Goal: Communication & Community: Answer question/provide support

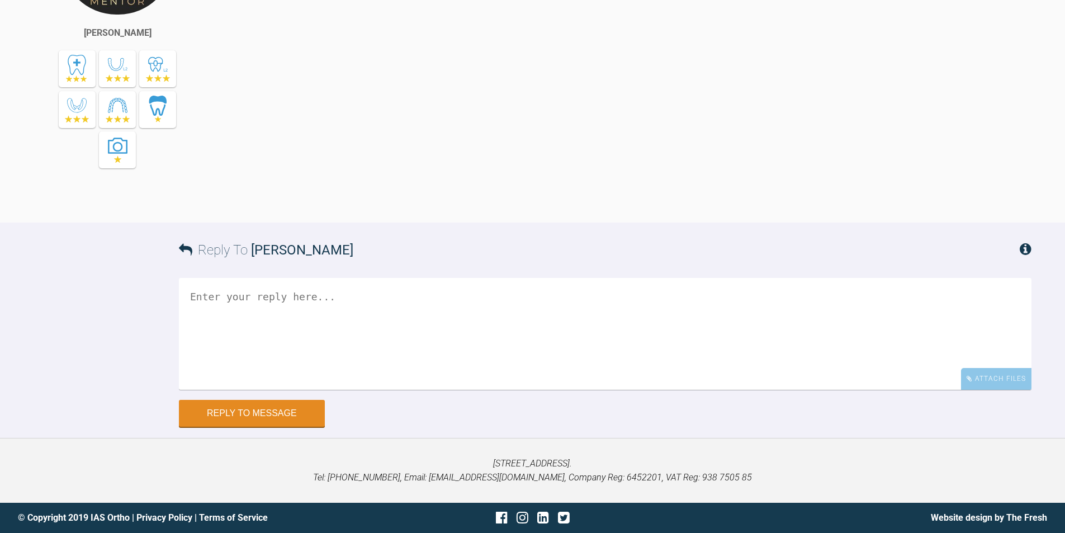
scroll to position [9907, 0]
click at [300, 350] on textarea at bounding box center [605, 334] width 853 height 112
click at [324, 298] on textarea "Hi [PERSON_NAME], please find attached" at bounding box center [605, 334] width 853 height 112
click at [315, 310] on textarea "Hi [PERSON_NAME], please find attached" at bounding box center [605, 334] width 853 height 112
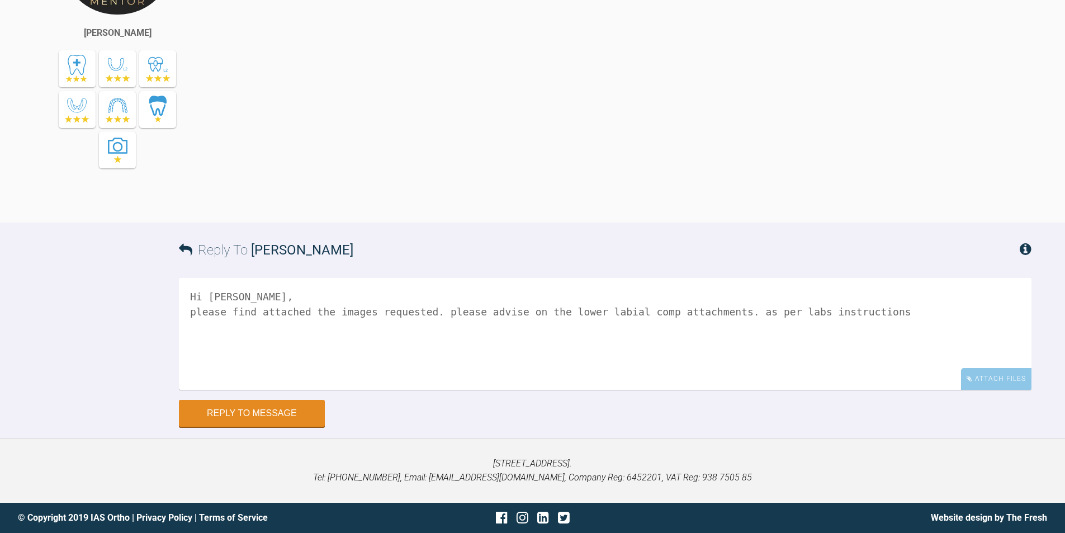
drag, startPoint x: 867, startPoint y: 310, endPoint x: 716, endPoint y: 317, distance: 150.6
click at [716, 317] on textarea "Hi [PERSON_NAME], please find attached the images requested. please advise on t…" at bounding box center [605, 334] width 853 height 112
click at [730, 309] on textarea "Hi [PERSON_NAME], please find attached the images requested. please advise on t…" at bounding box center [605, 334] width 853 height 112
click at [256, 327] on textarea "Hi [PERSON_NAME], please find attached the images requested. please advise on t…" at bounding box center [605, 334] width 853 height 112
click at [489, 326] on textarea "Hi [PERSON_NAME], please find attached the images requested. please advise on t…" at bounding box center [605, 334] width 853 height 112
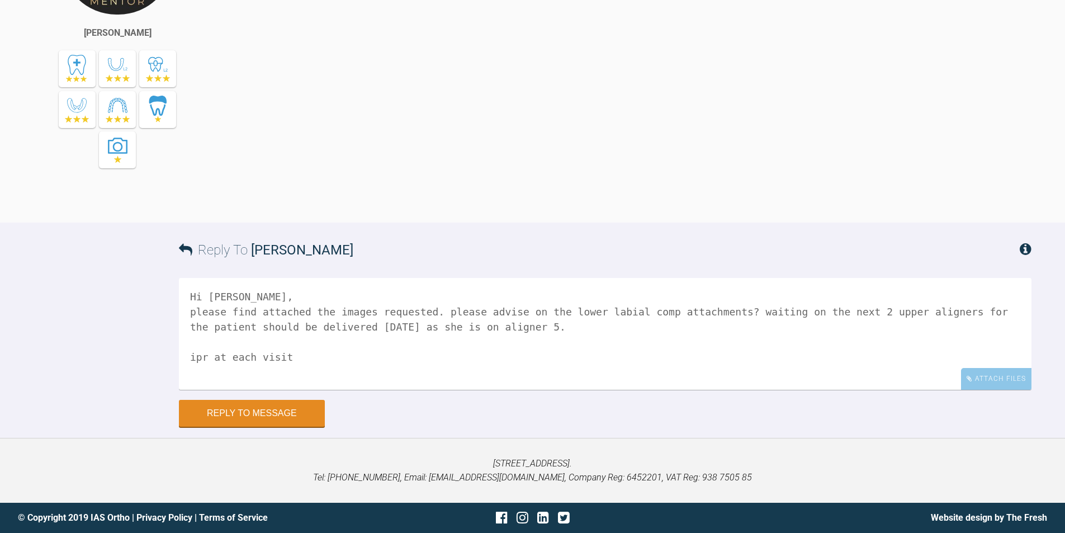
click at [296, 351] on textarea "Hi [PERSON_NAME], please find attached the images requested. please advise on t…" at bounding box center [605, 334] width 853 height 112
click at [195, 356] on textarea "Hi [PERSON_NAME], please find attached the images requested. please advise on t…" at bounding box center [605, 334] width 853 height 112
click at [490, 355] on textarea "Hi [PERSON_NAME], please find attached the images requested. please advise on t…" at bounding box center [605, 334] width 853 height 112
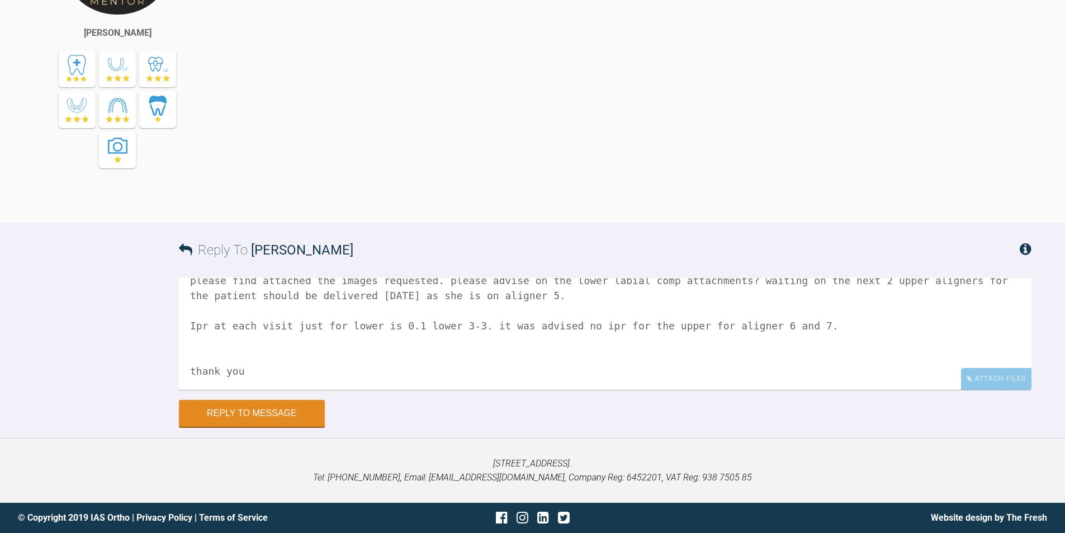
scroll to position [49, 0]
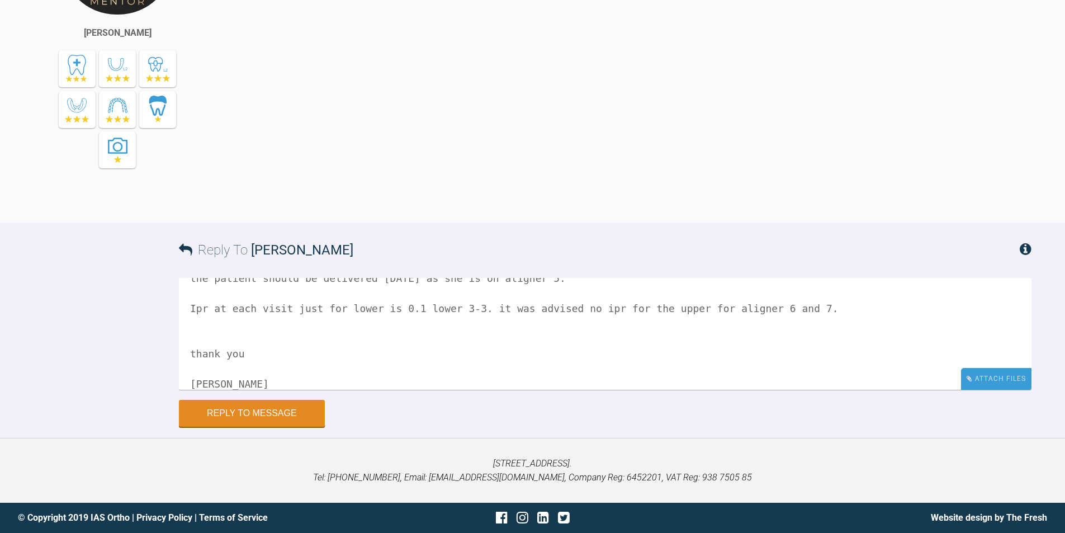
type textarea "Hi [PERSON_NAME], please find attached the images requested. please advise on t…"
click at [986, 385] on div "Attach Files" at bounding box center [996, 379] width 70 height 22
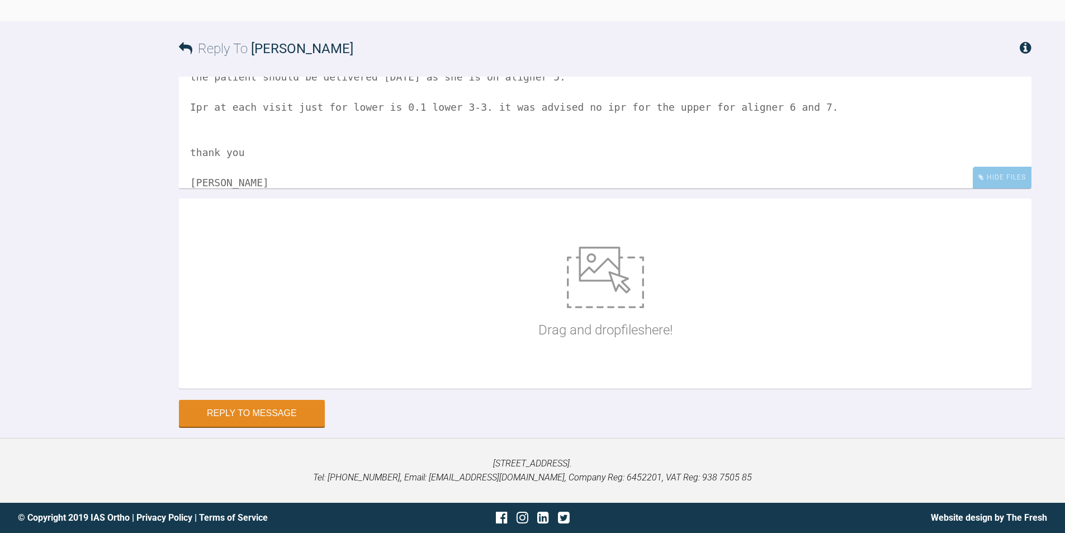
scroll to position [10109, 0]
click at [622, 320] on p "Drag and drop files here!" at bounding box center [605, 329] width 134 height 21
type input "C:\fakepath\20250812_115504.jpg"
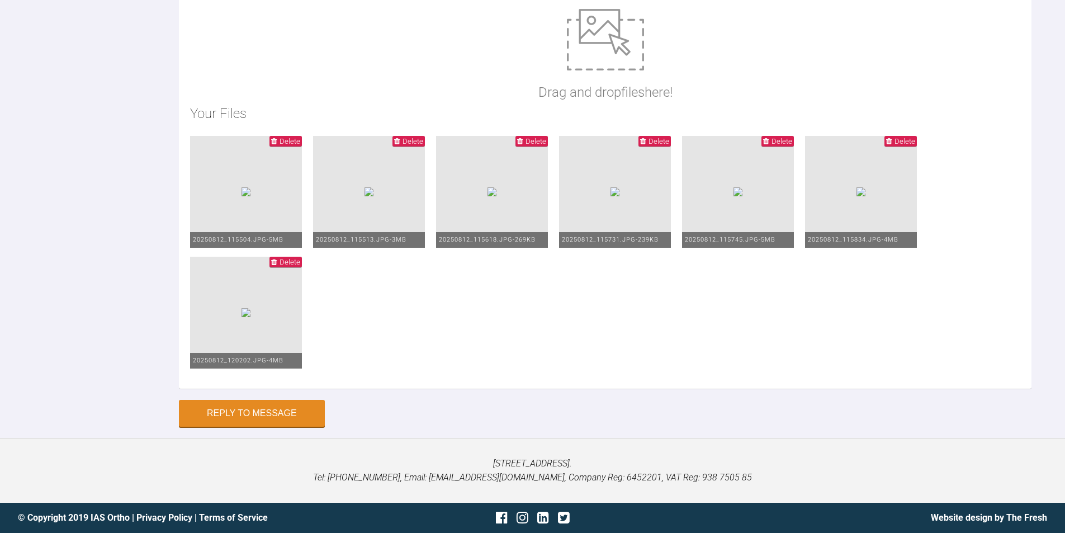
scroll to position [10430, 0]
click at [286, 410] on button "Reply to Message" at bounding box center [252, 414] width 146 height 27
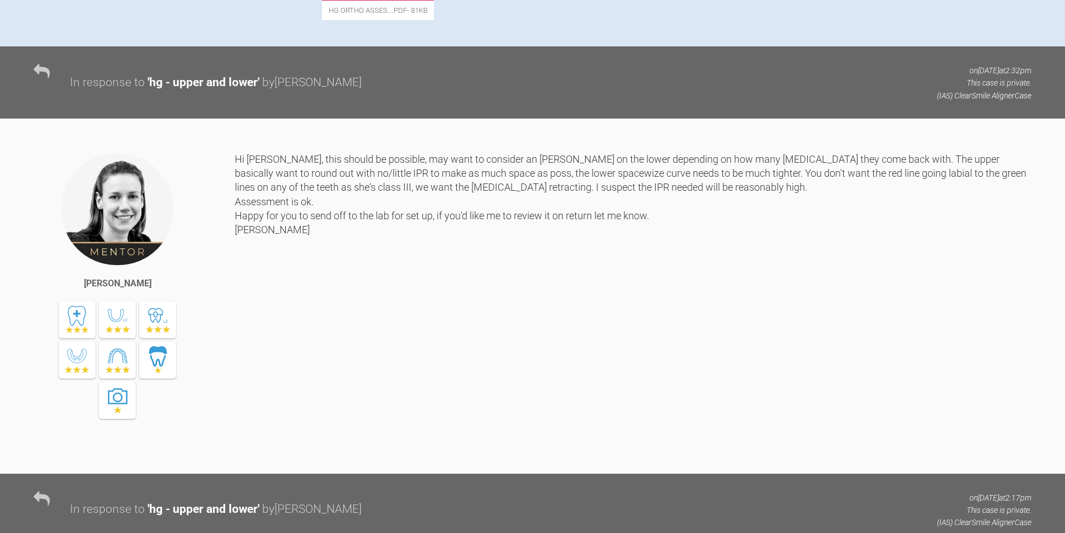
scroll to position [0, 0]
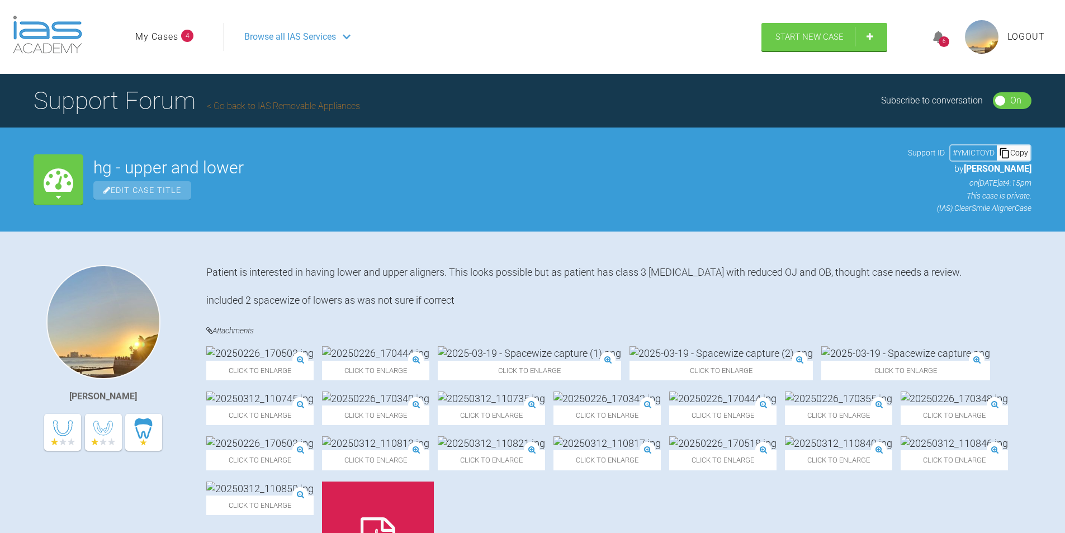
click at [934, 39] on icon at bounding box center [938, 37] width 11 height 13
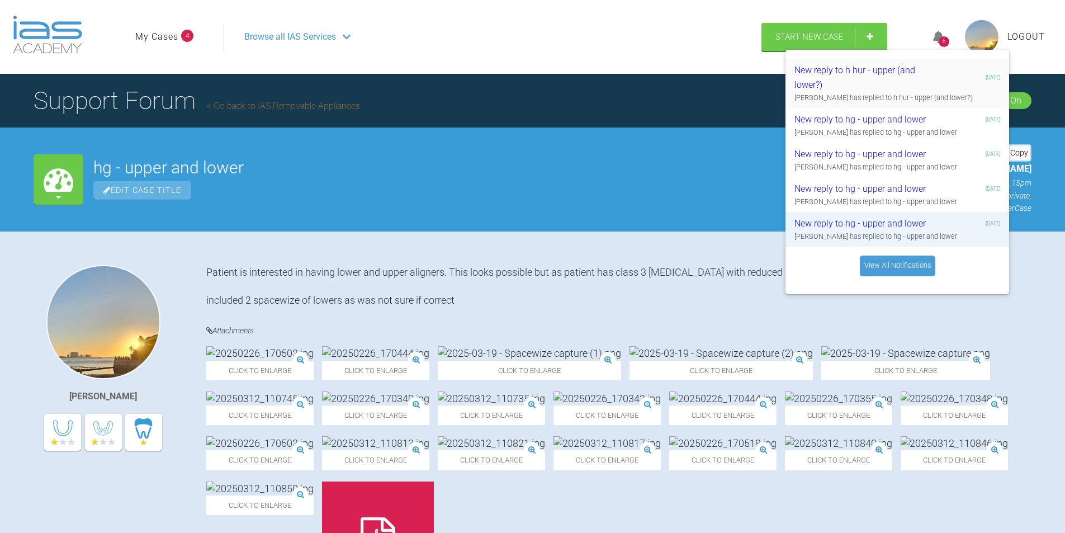
click at [863, 78] on div "New reply to h hur - upper (and lower?)" at bounding box center [862, 77] width 134 height 29
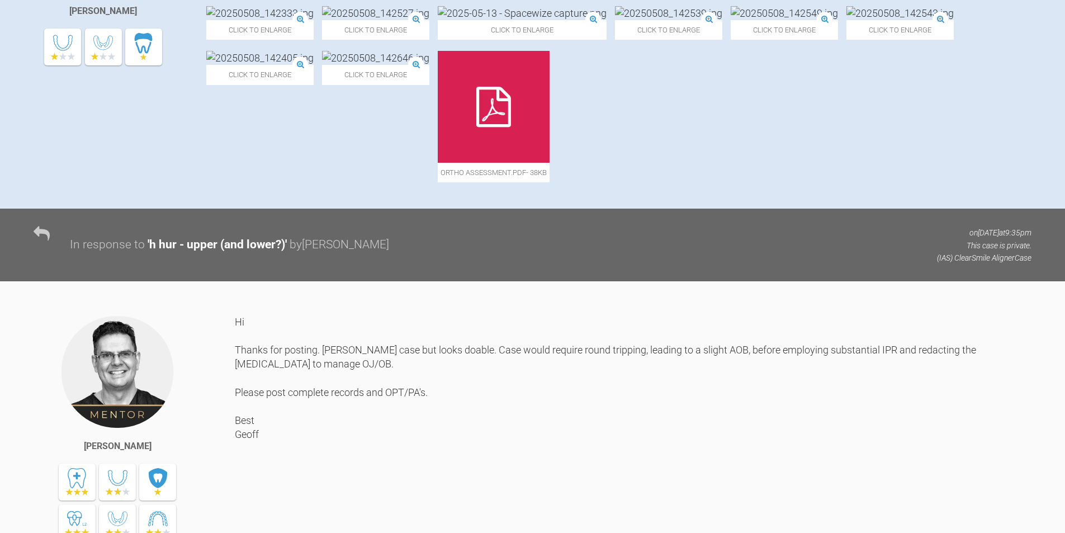
scroll to position [391, 0]
